Goal: Task Accomplishment & Management: Manage account settings

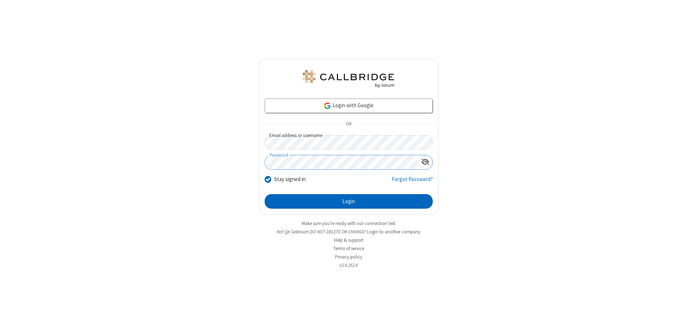
click at [349, 201] on button "Login" at bounding box center [349, 201] width 168 height 15
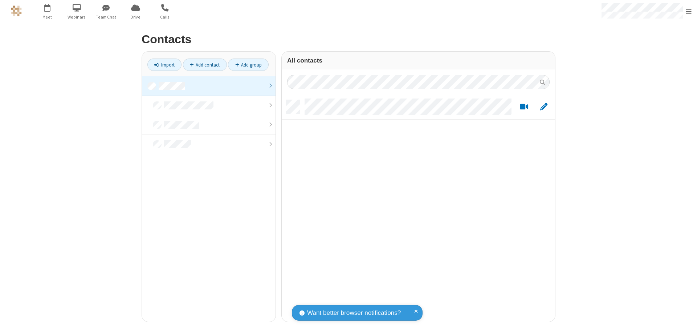
scroll to position [221, 268]
click at [209, 86] on link at bounding box center [209, 86] width 134 height 20
click at [164, 65] on link "Import" at bounding box center [164, 64] width 34 height 12
